Goal: Check status

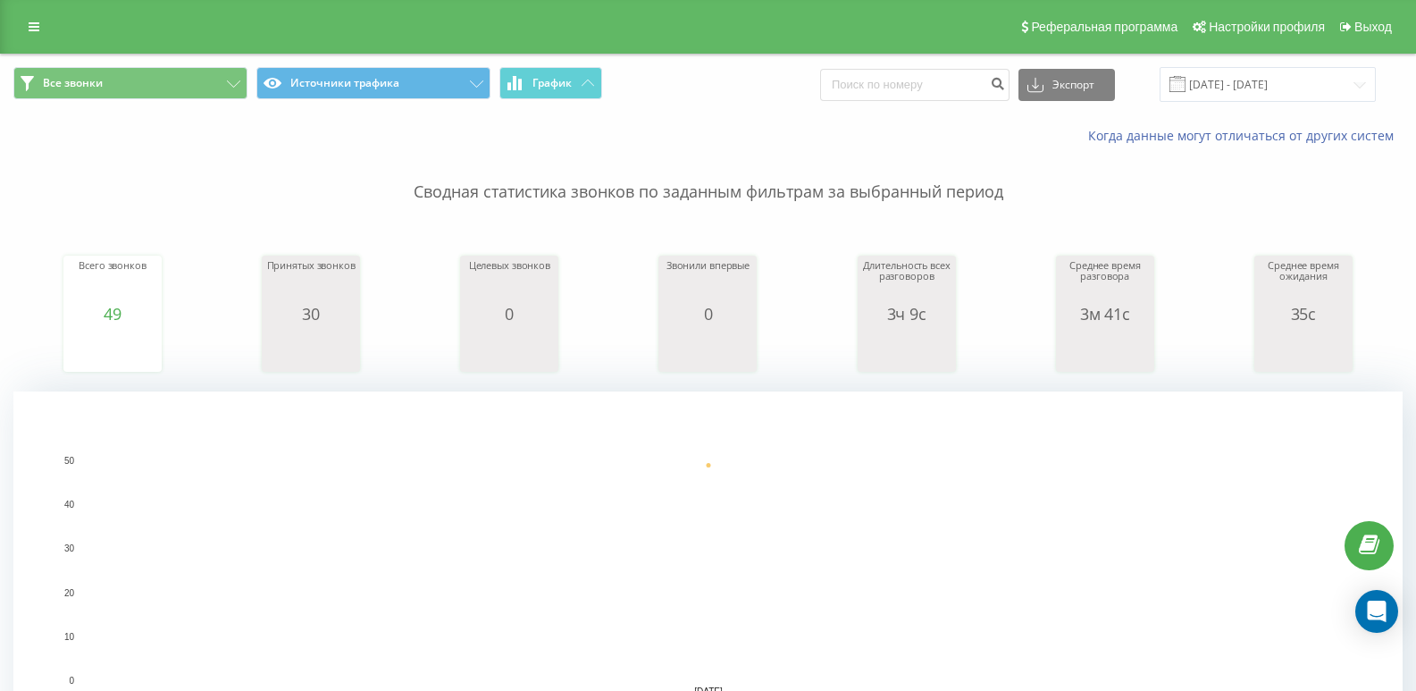
click at [403, 182] on p "Сводная статистика звонков по заданным фильтрам за выбранный период" at bounding box center [707, 174] width 1389 height 59
